Goal: Task Accomplishment & Management: Manage account settings

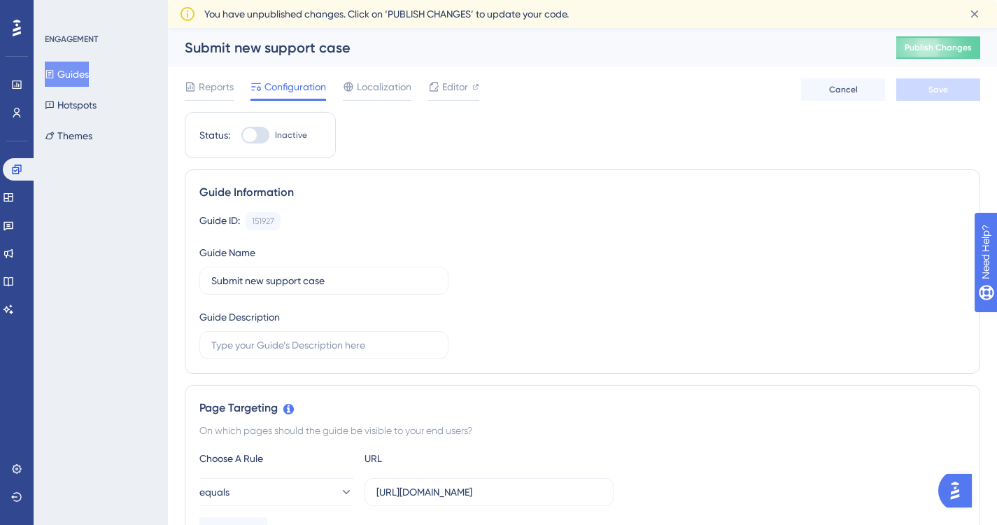
click at [20, 30] on icon at bounding box center [17, 28] width 8 height 18
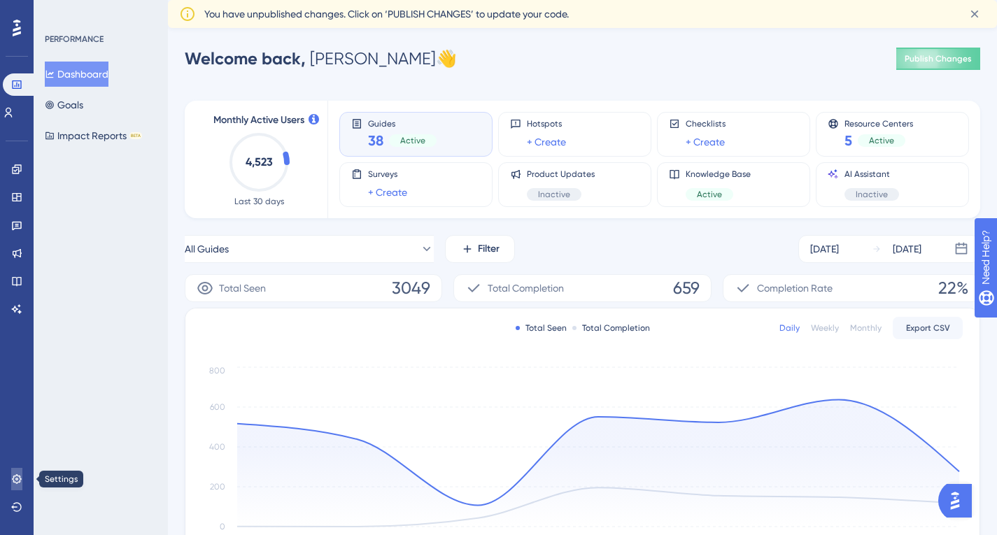
click at [19, 474] on icon at bounding box center [16, 479] width 11 height 11
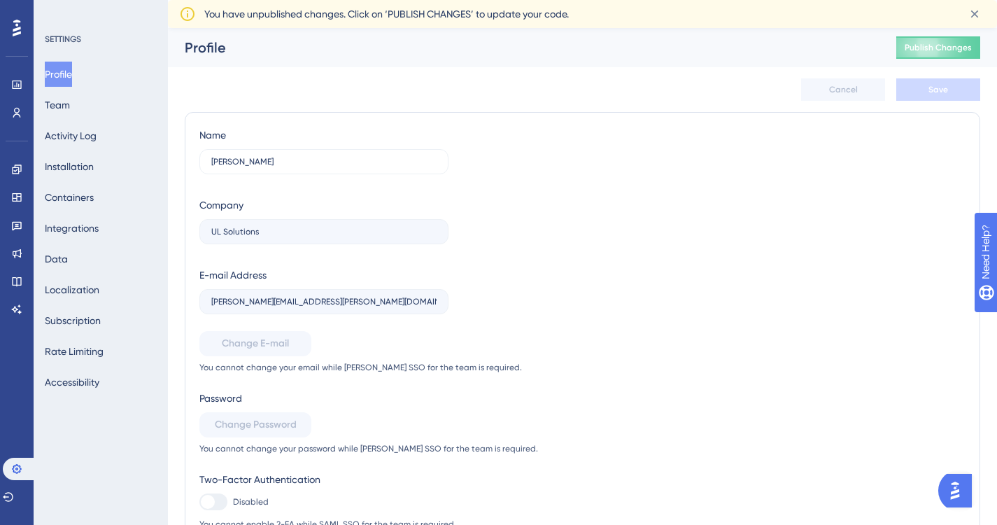
click at [17, 27] on icon at bounding box center [17, 28] width 8 height 17
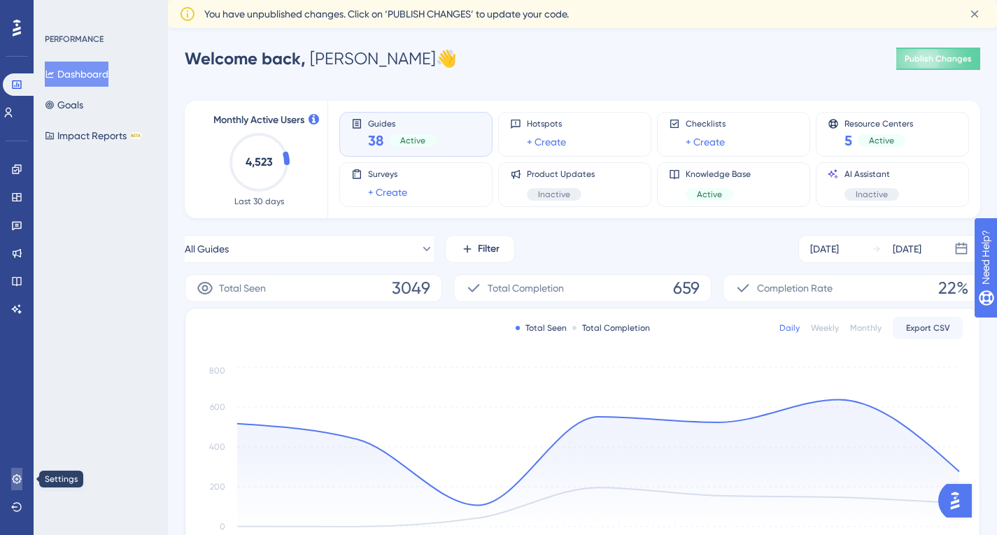
click at [15, 477] on icon at bounding box center [16, 479] width 11 height 11
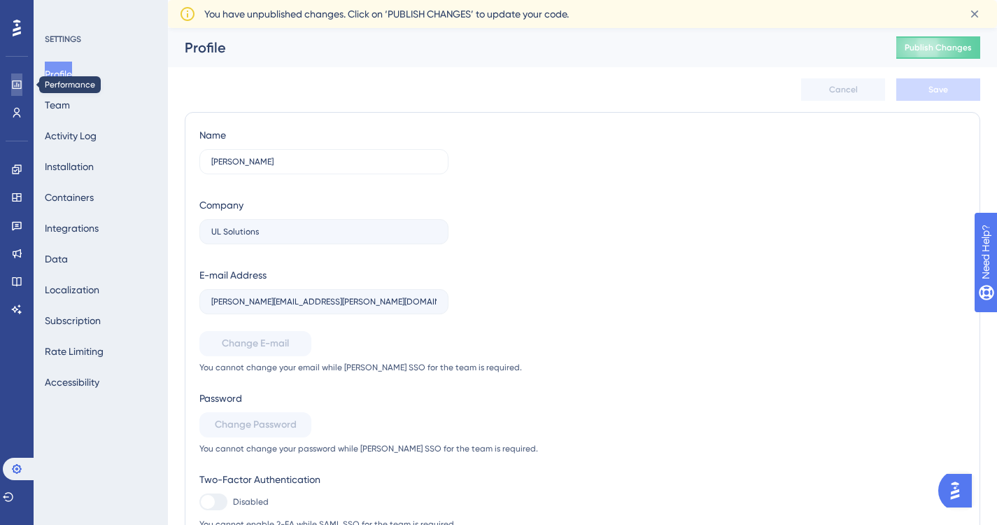
click at [17, 84] on icon at bounding box center [16, 84] width 11 height 11
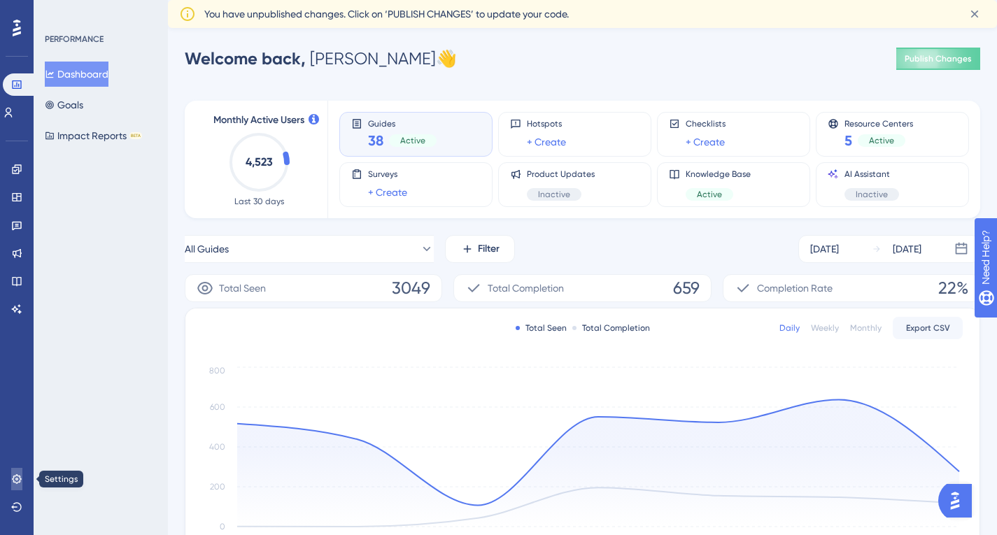
click at [17, 477] on icon at bounding box center [16, 479] width 11 height 11
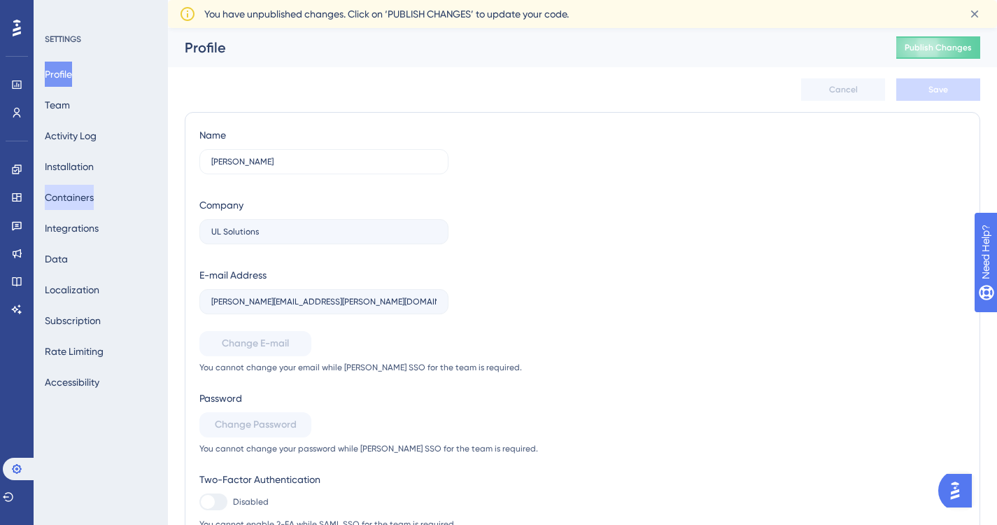
click at [79, 194] on button "Containers" at bounding box center [69, 197] width 49 height 25
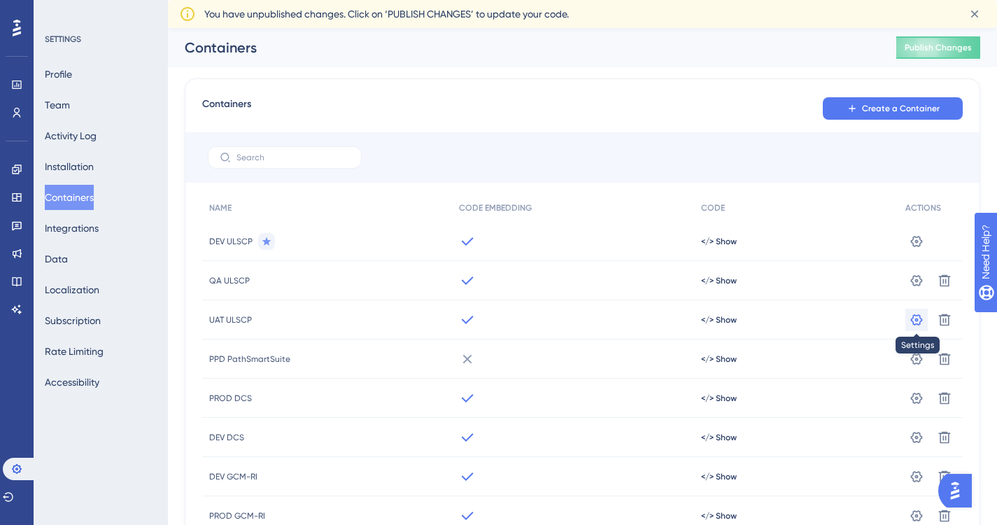
click at [916, 318] on icon at bounding box center [917, 318] width 12 height 11
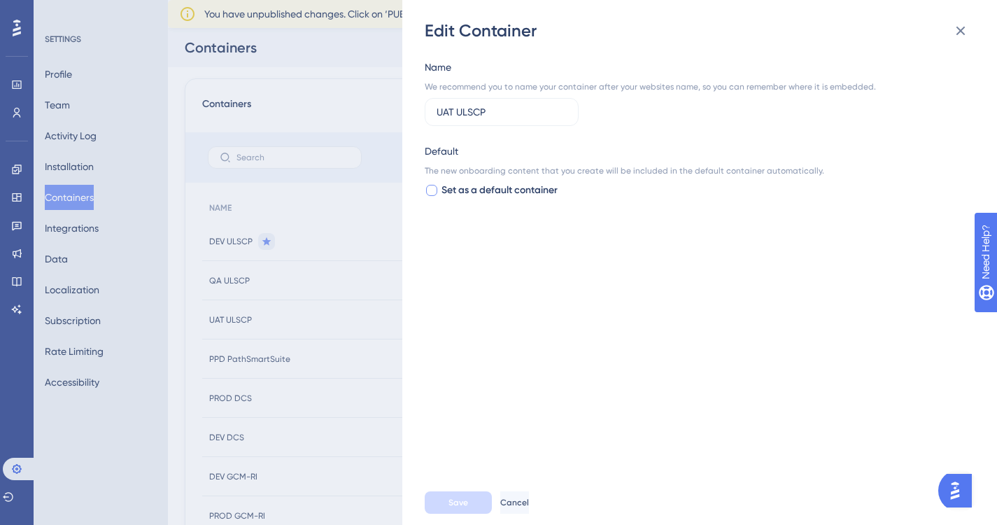
click at [430, 188] on div at bounding box center [431, 190] width 11 height 11
click at [437, 190] on div at bounding box center [431, 190] width 11 height 11
click at [430, 190] on div at bounding box center [431, 190] width 11 height 11
checkbox input "true"
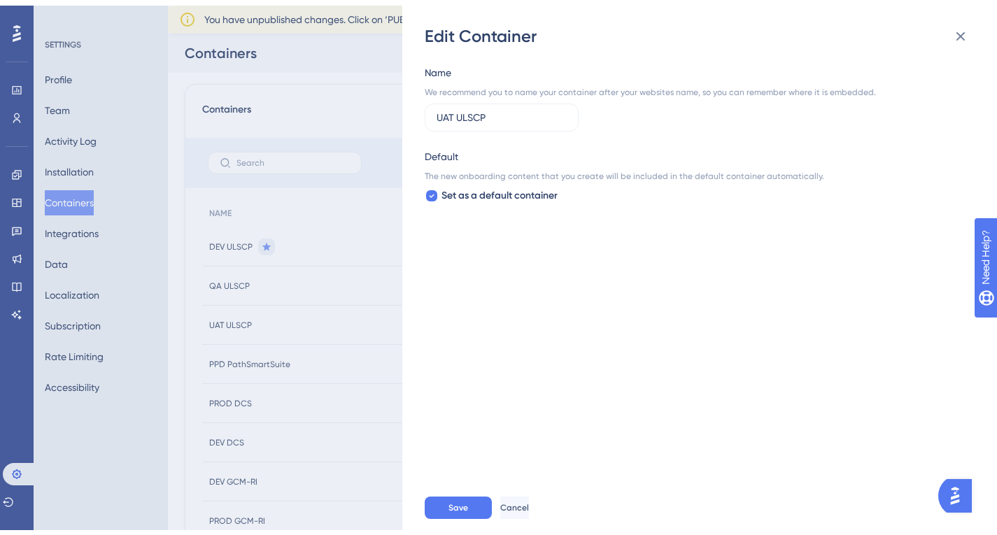
scroll to position [62, 0]
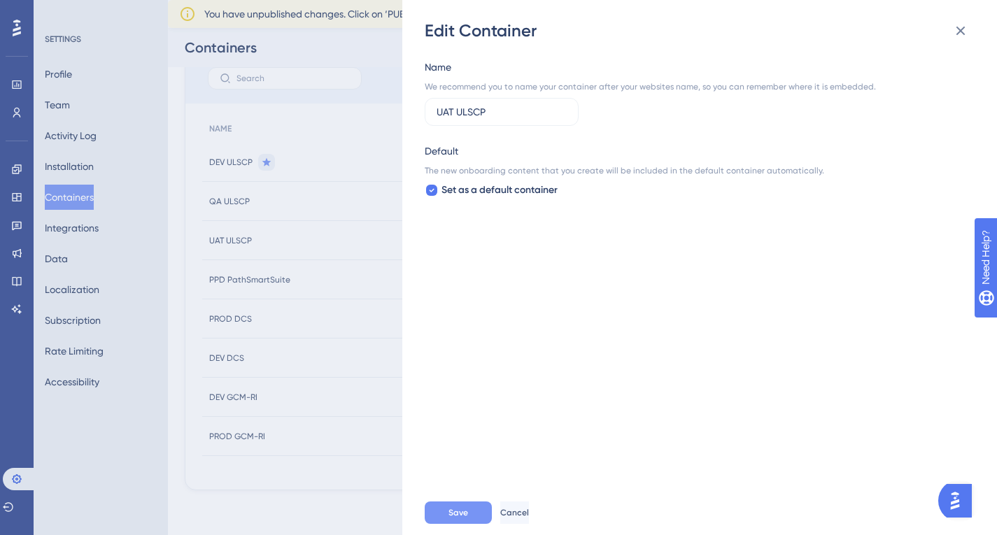
click at [470, 511] on button "Save" at bounding box center [458, 513] width 67 height 22
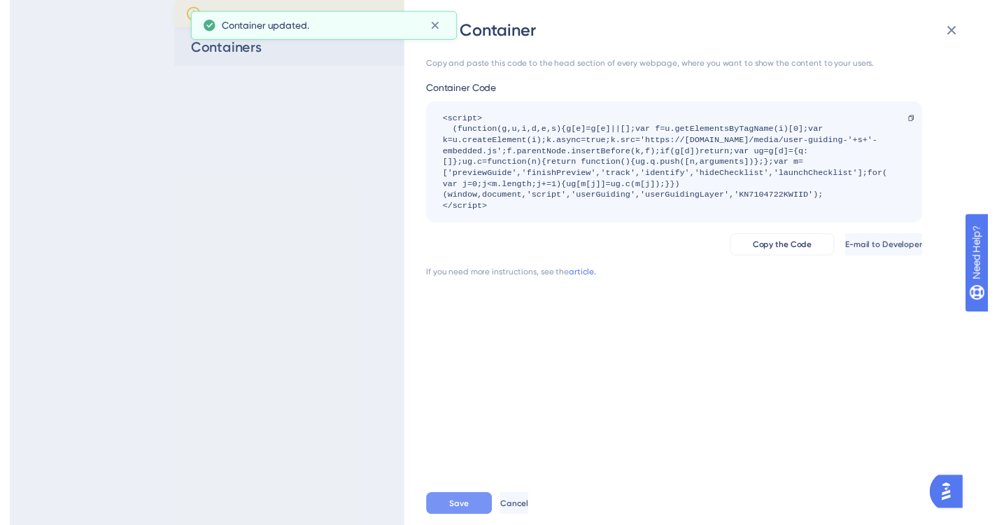
scroll to position [0, 0]
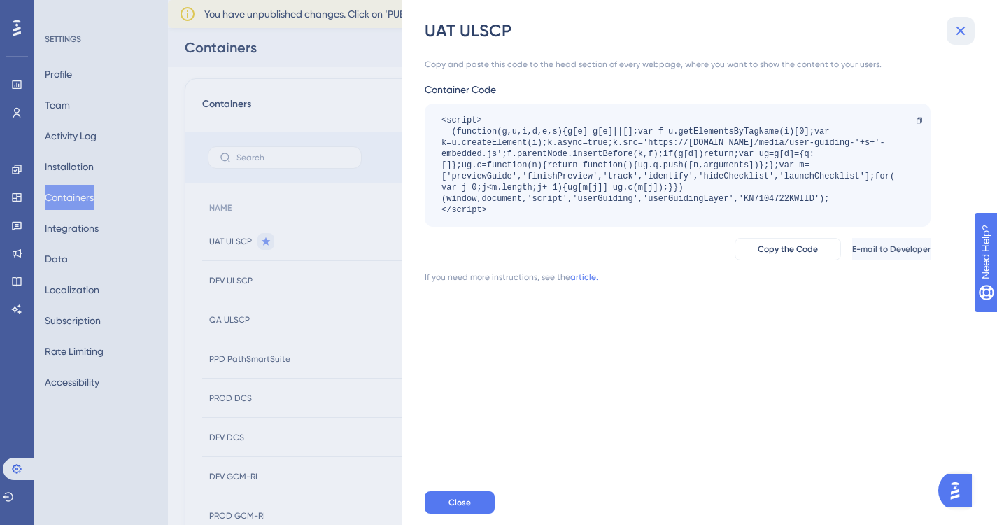
click at [959, 35] on icon at bounding box center [960, 30] width 17 height 17
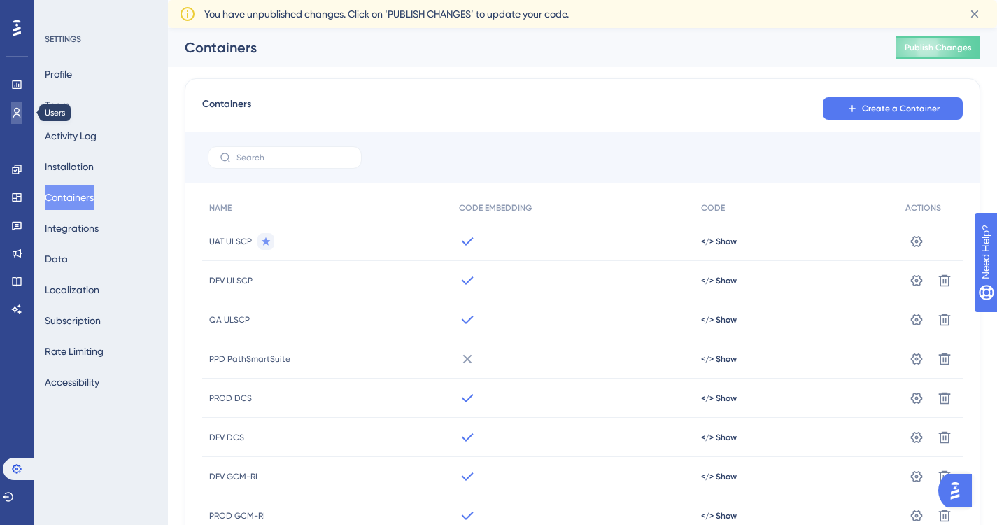
click at [17, 110] on icon at bounding box center [16, 112] width 11 height 11
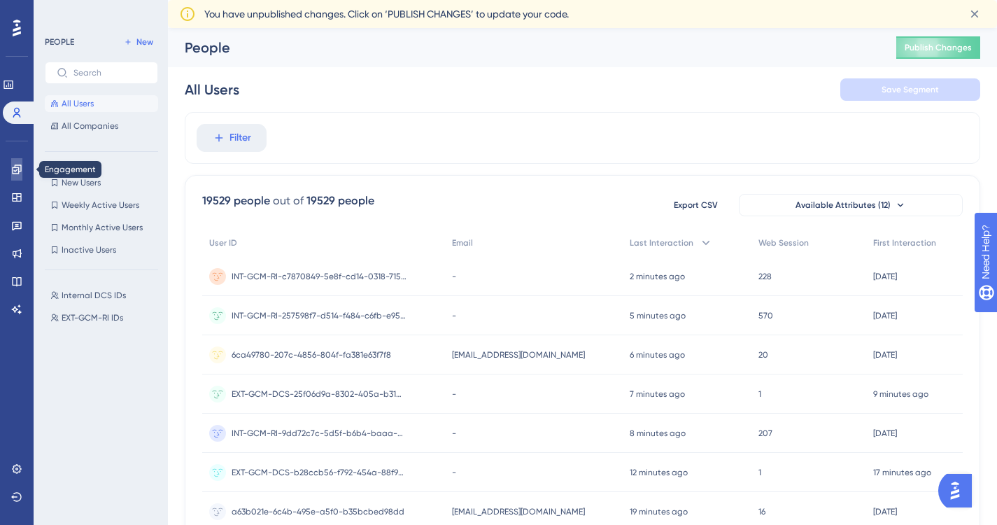
click at [20, 165] on icon at bounding box center [16, 168] width 9 height 9
